Goal: Find contact information: Find contact information

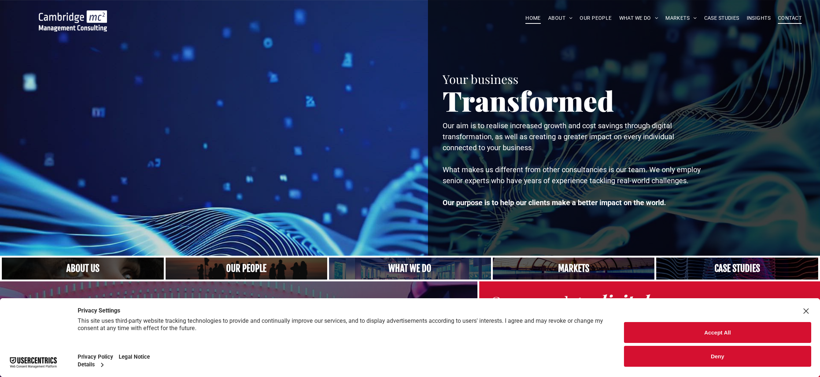
click at [789, 17] on span "CONTACT" at bounding box center [790, 17] width 24 height 11
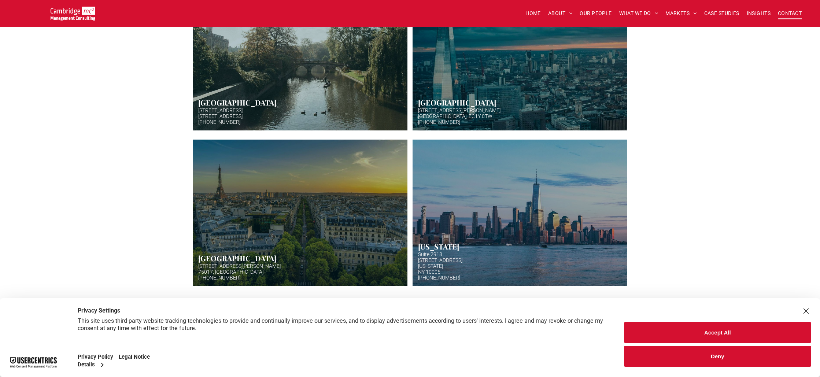
scroll to position [275, 0]
